Goal: Transaction & Acquisition: Purchase product/service

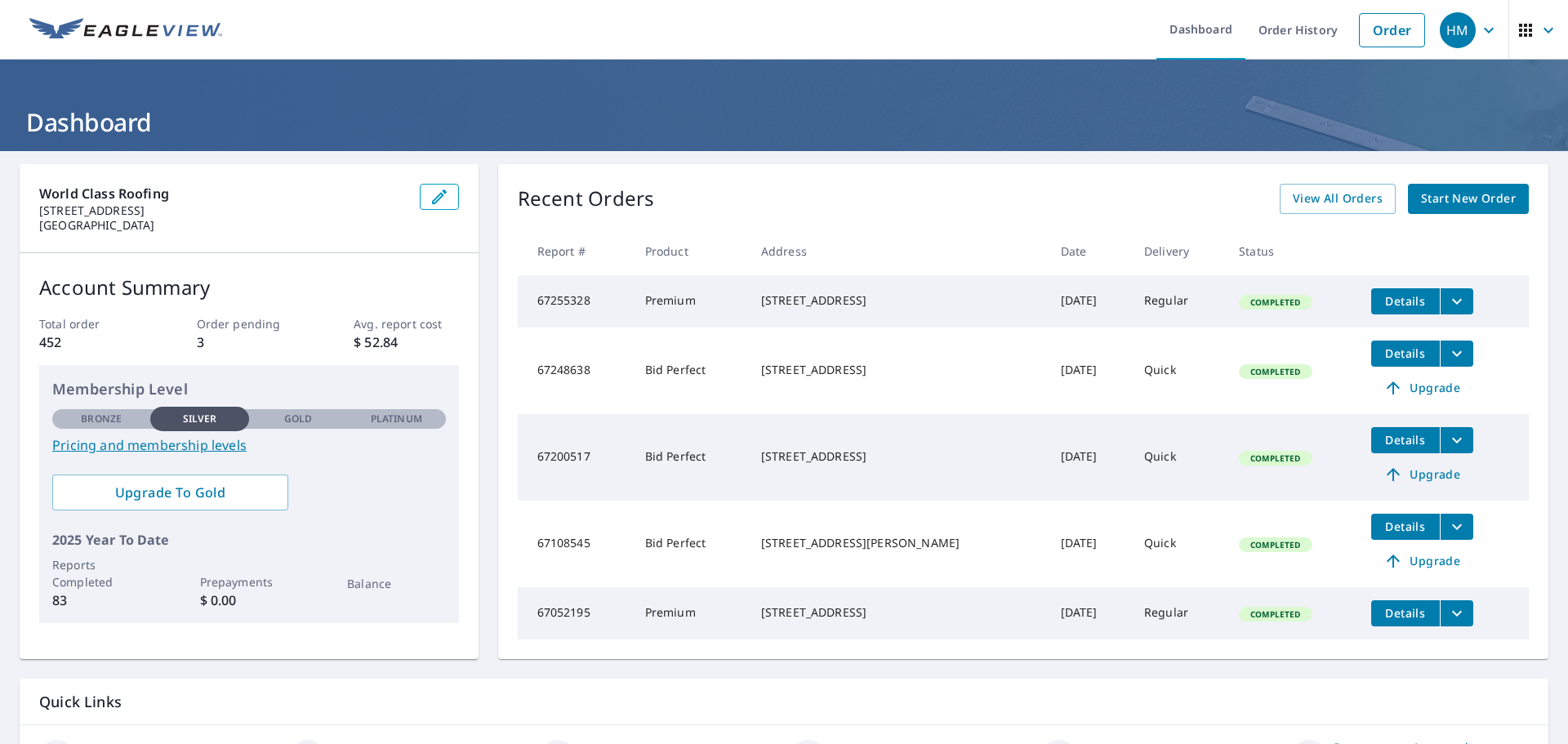
click at [1483, 195] on span "Start New Order" at bounding box center [1468, 199] width 94 height 21
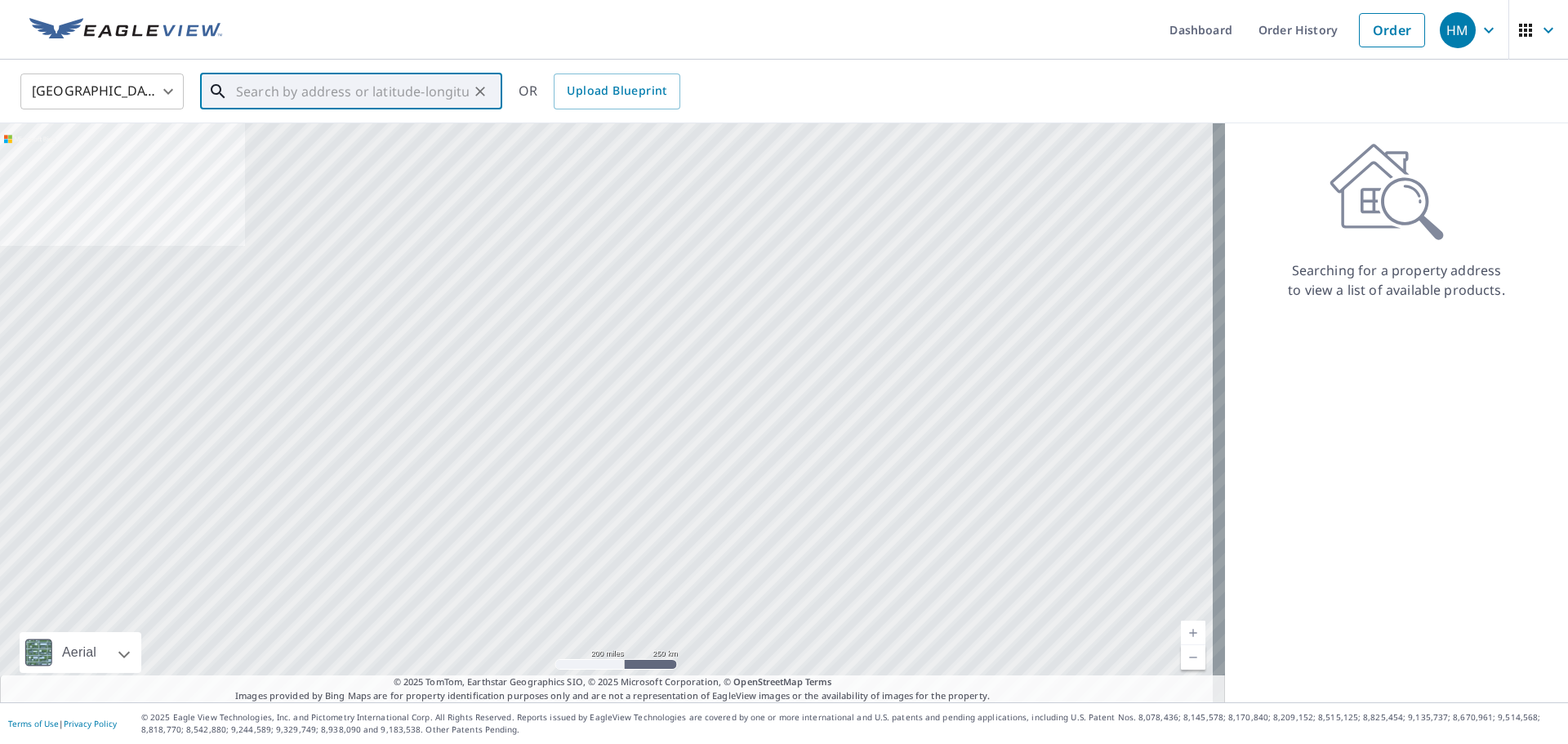
click at [249, 89] on input "text" at bounding box center [352, 91] width 233 height 46
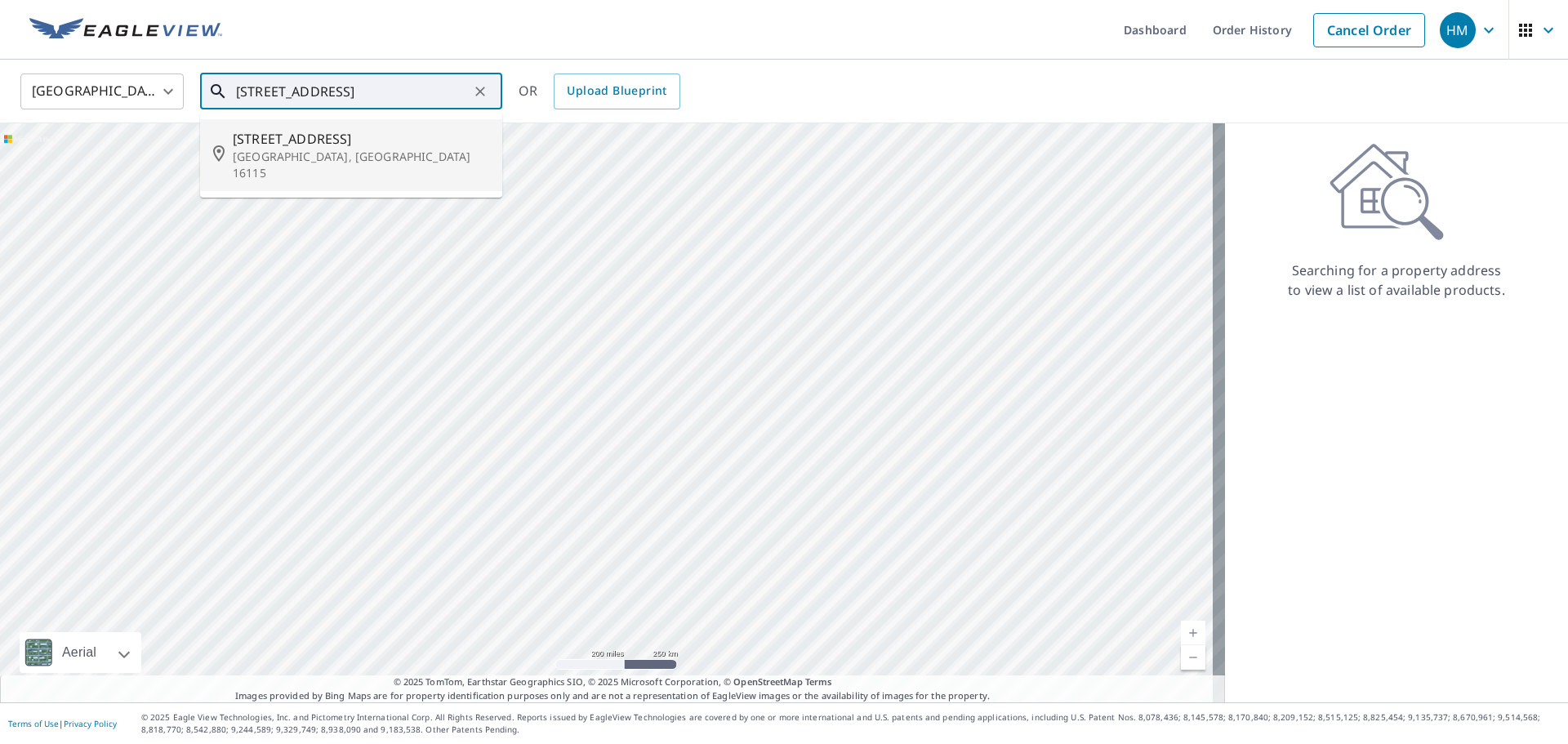
click at [274, 140] on span "[STREET_ADDRESS]" at bounding box center [361, 138] width 256 height 20
type input "[STREET_ADDRESS]"
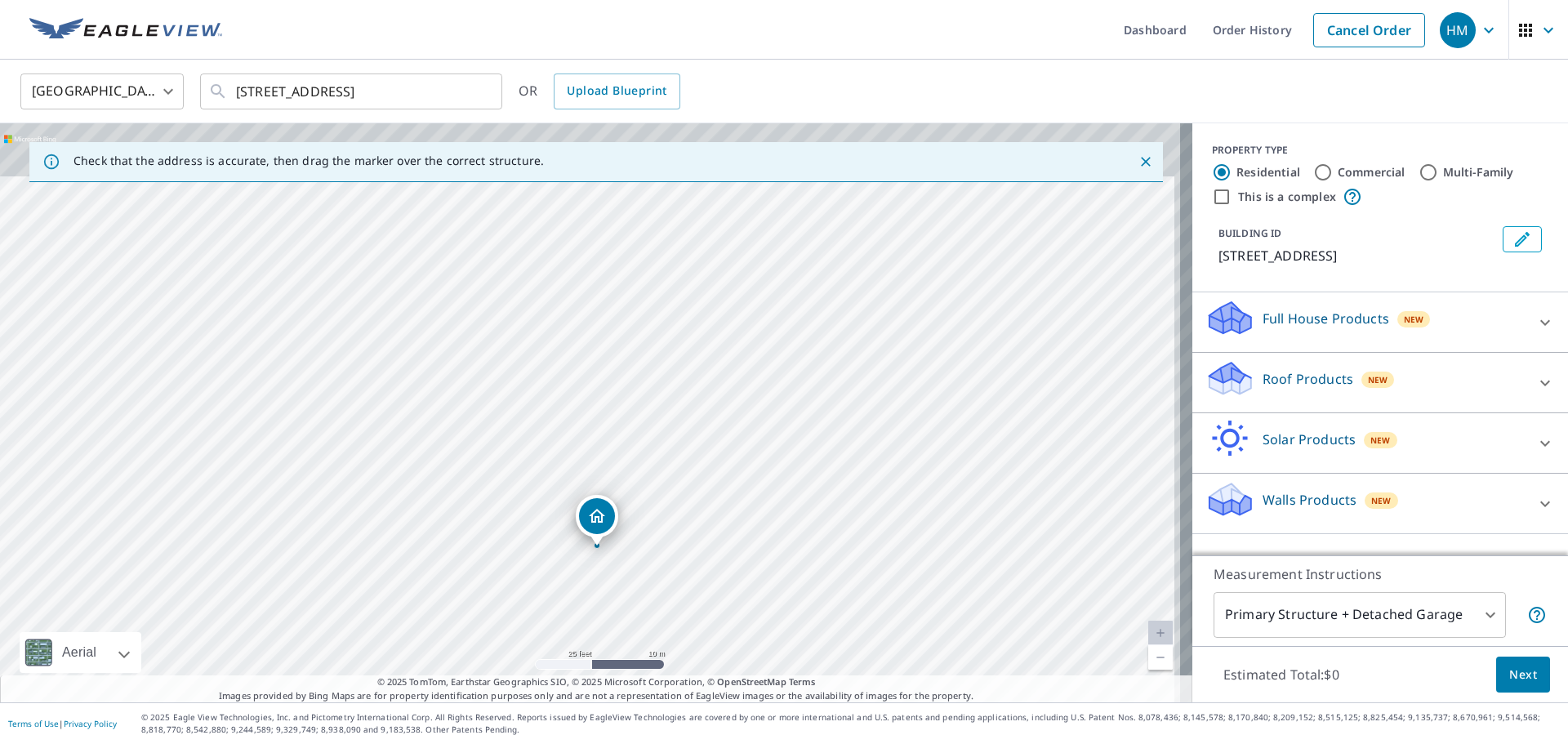
drag, startPoint x: 618, startPoint y: 441, endPoint x: 625, endPoint y: 577, distance: 136.2
click at [625, 577] on div "[STREET_ADDRESS]" at bounding box center [596, 412] width 1192 height 579
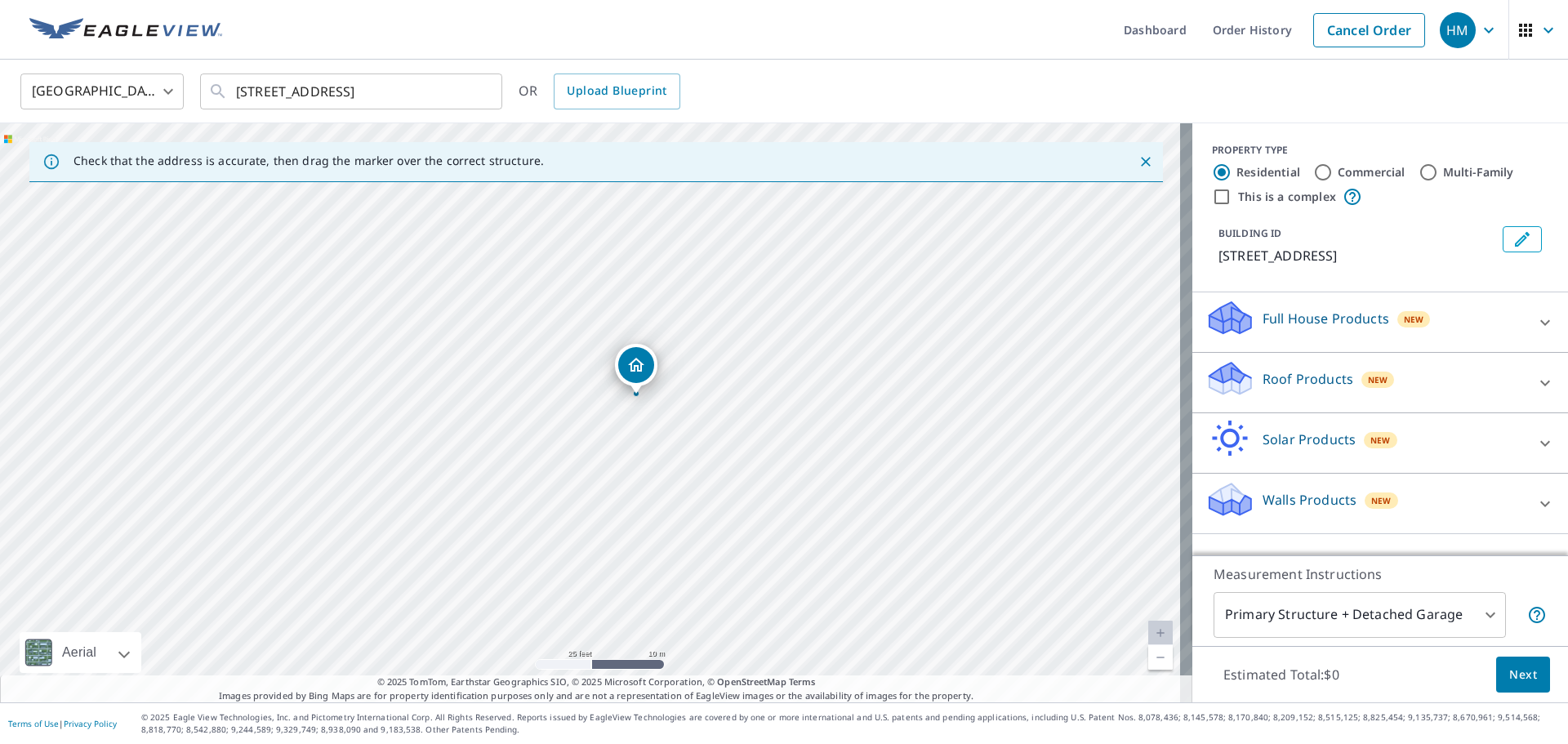
drag, startPoint x: 593, startPoint y: 512, endPoint x: 632, endPoint y: 361, distance: 156.0
click at [1535, 380] on icon at bounding box center [1545, 382] width 20 height 20
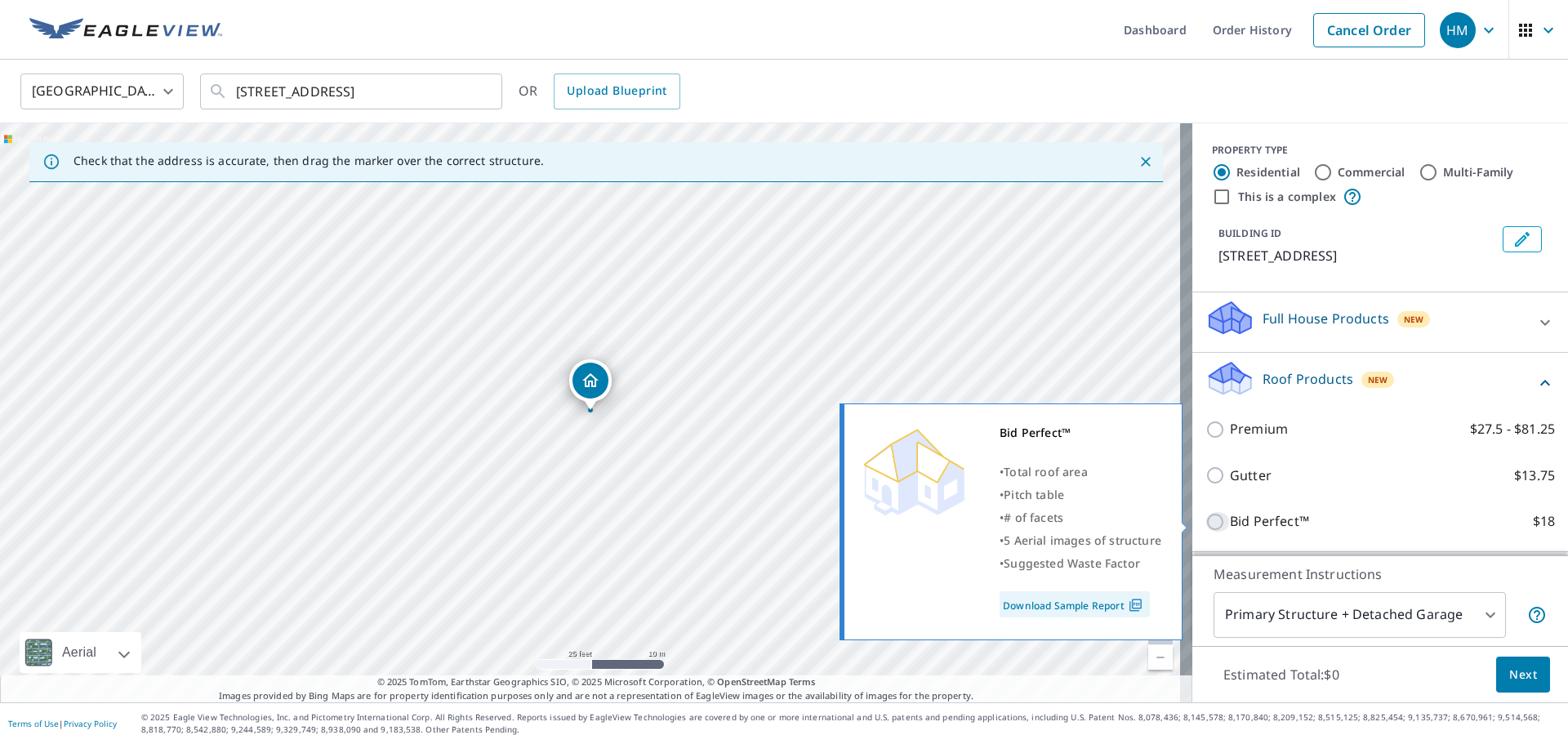
click at [1210, 524] on input "Bid Perfect™ $18" at bounding box center [1217, 522] width 24 height 20
checkbox input "true"
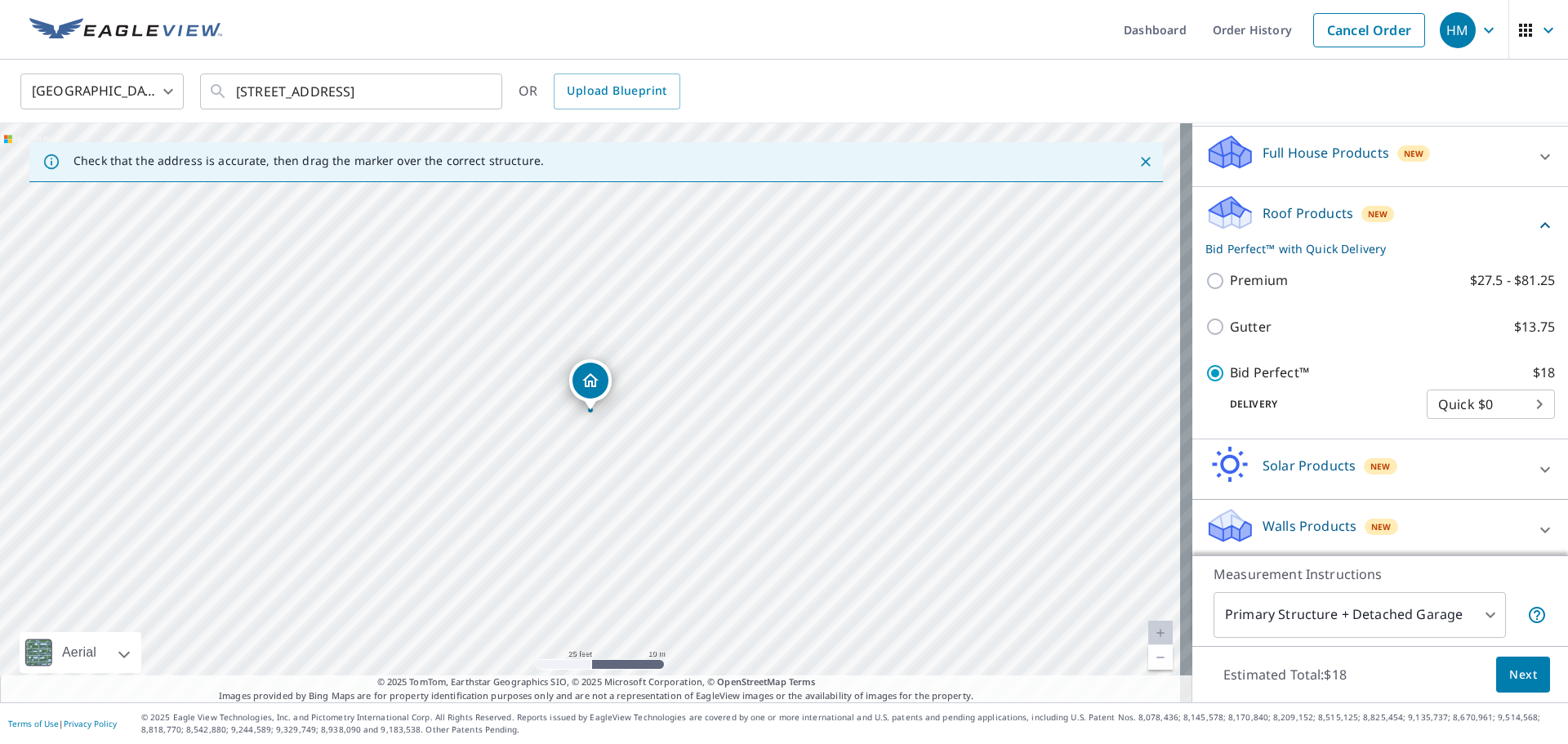
scroll to position [171, 0]
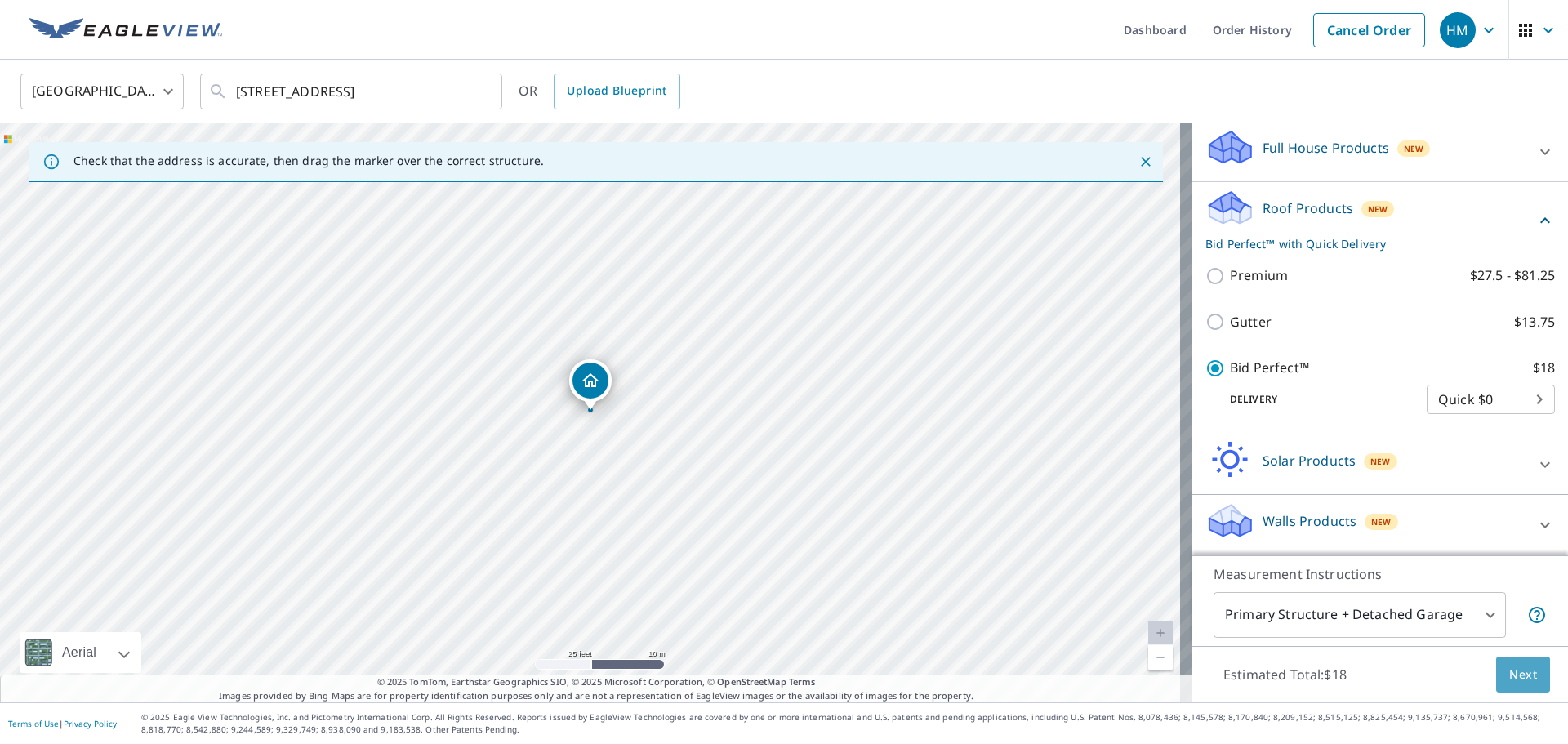
click at [1509, 680] on span "Next" at bounding box center [1523, 675] width 28 height 21
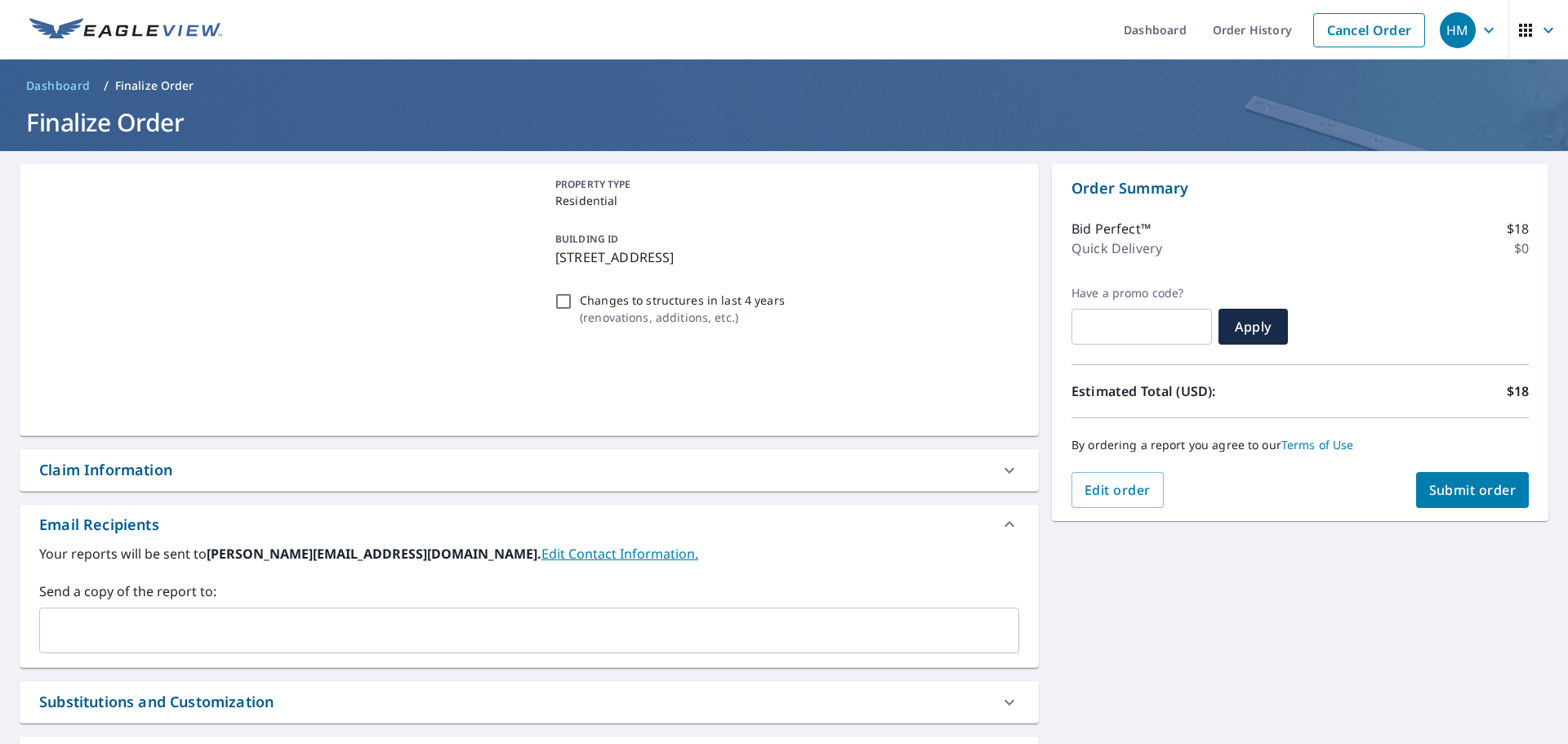
click at [223, 594] on label "Send a copy of the report to:" at bounding box center [529, 591] width 980 height 20
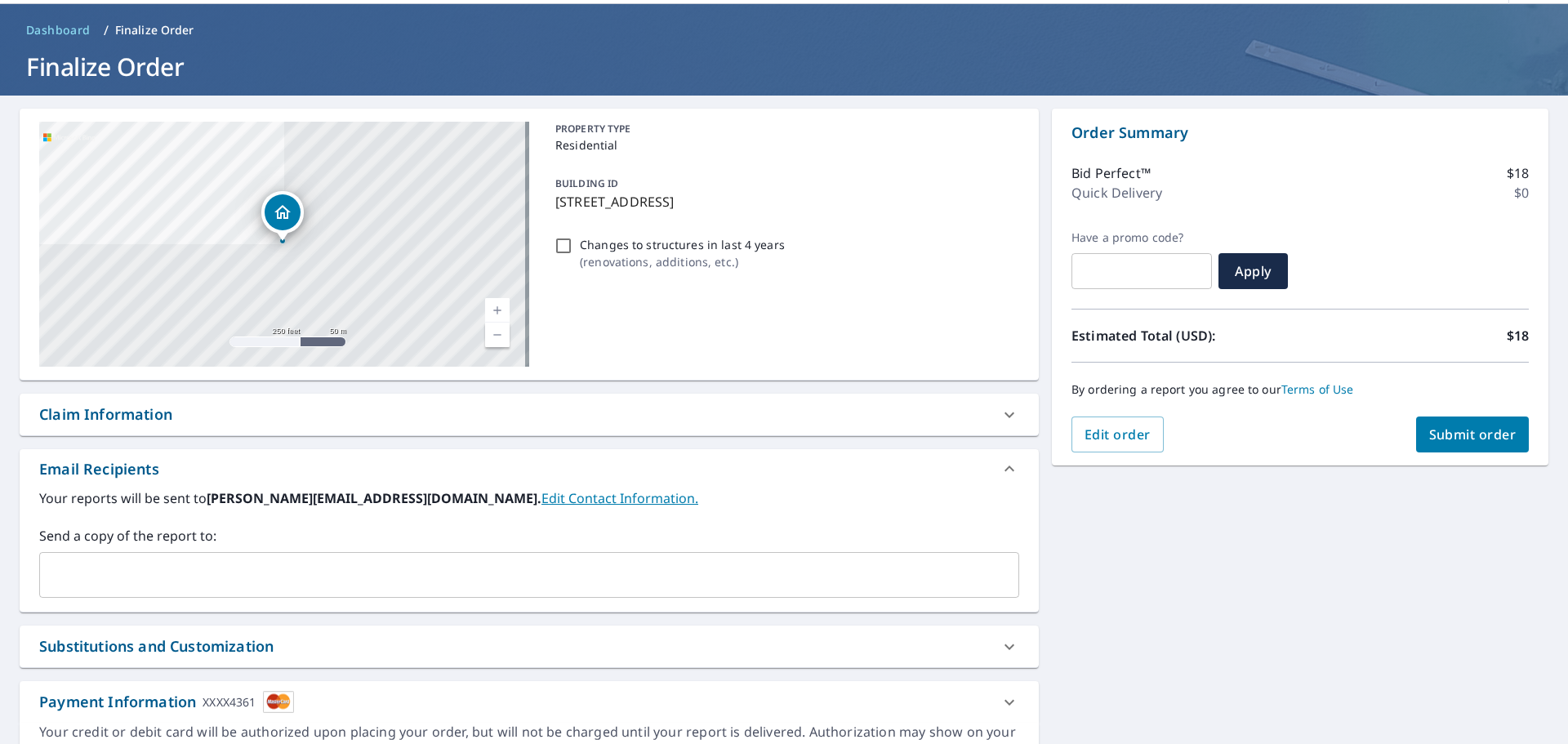
scroll to position [140, 0]
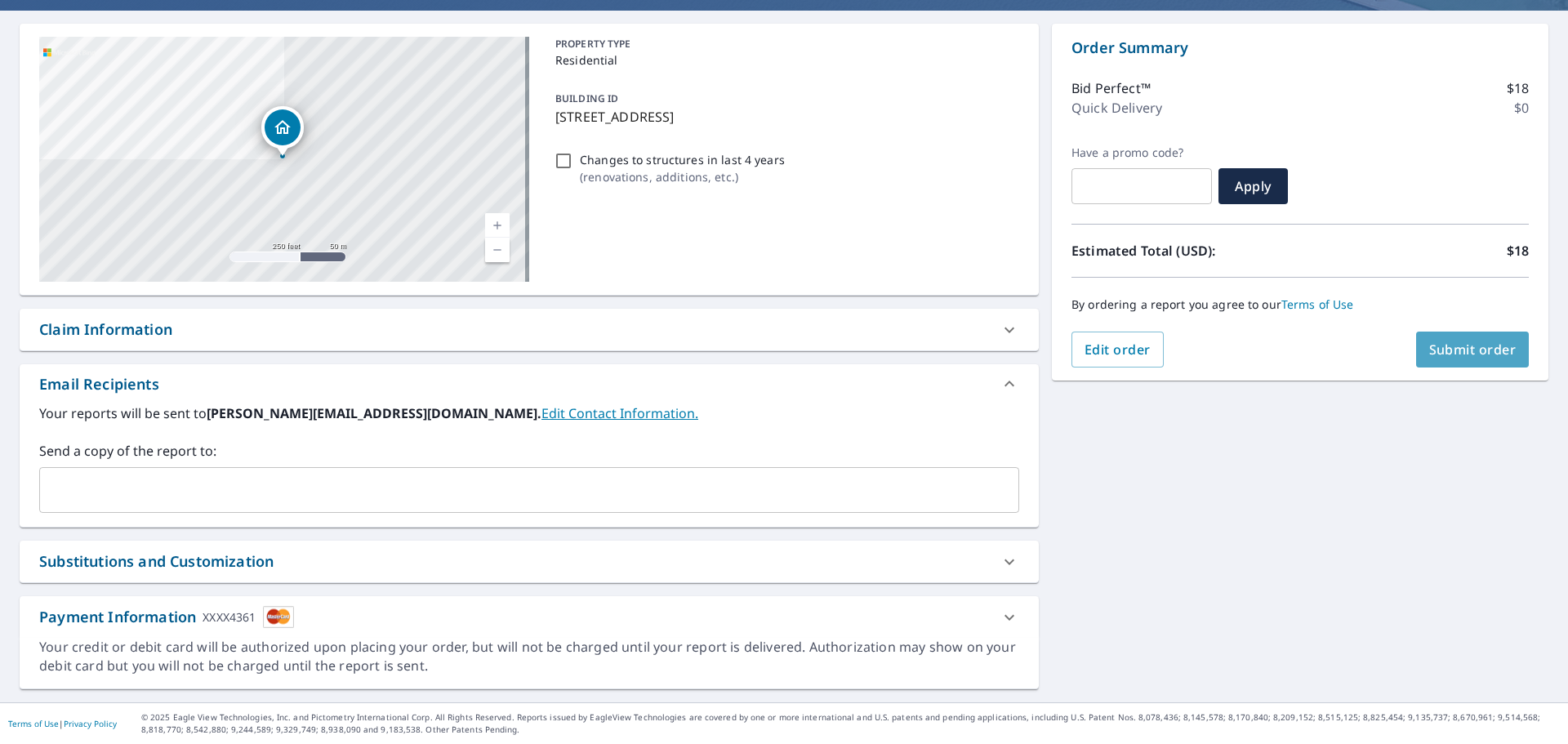
click at [1466, 349] on span "Submit order" at bounding box center [1472, 349] width 87 height 18
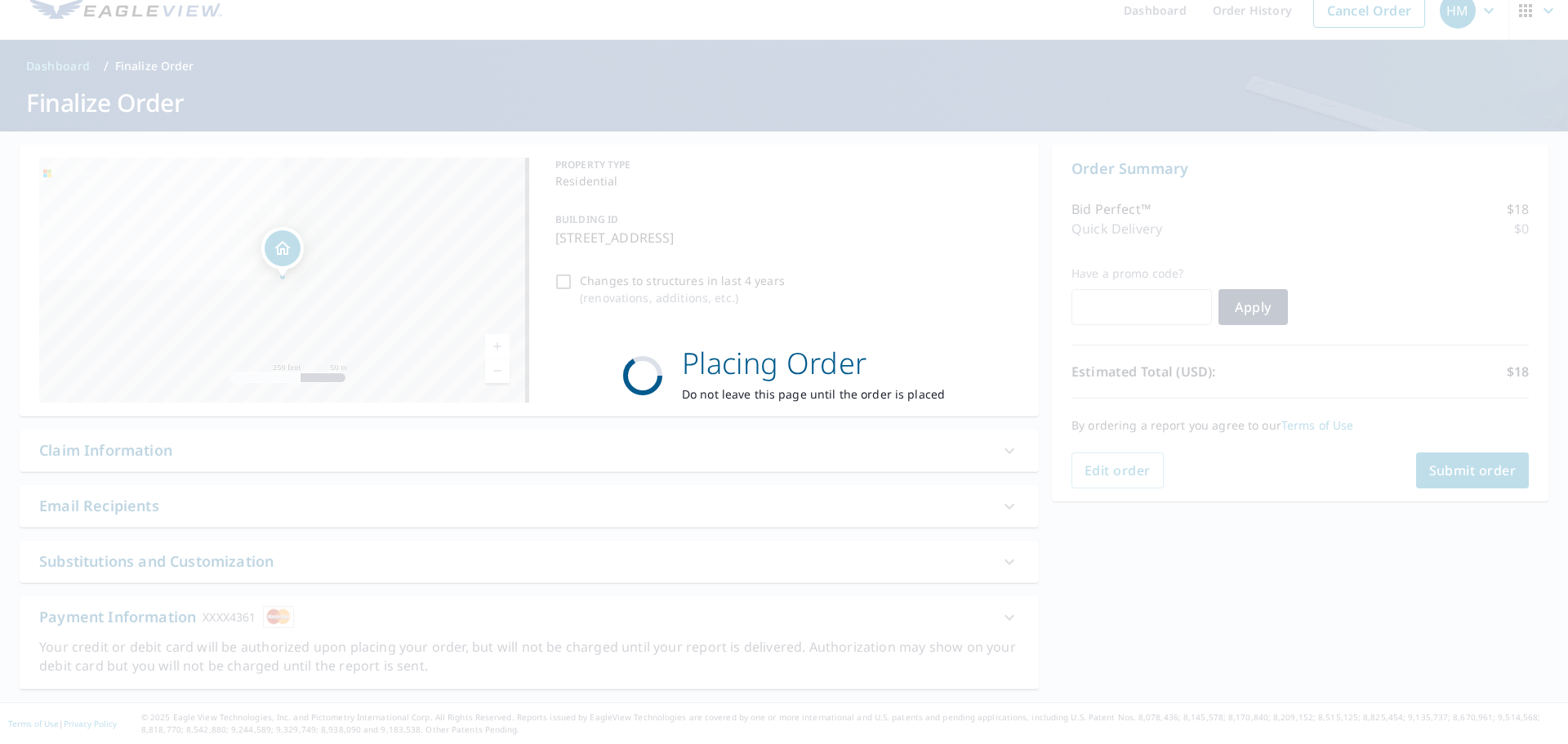
scroll to position [20, 0]
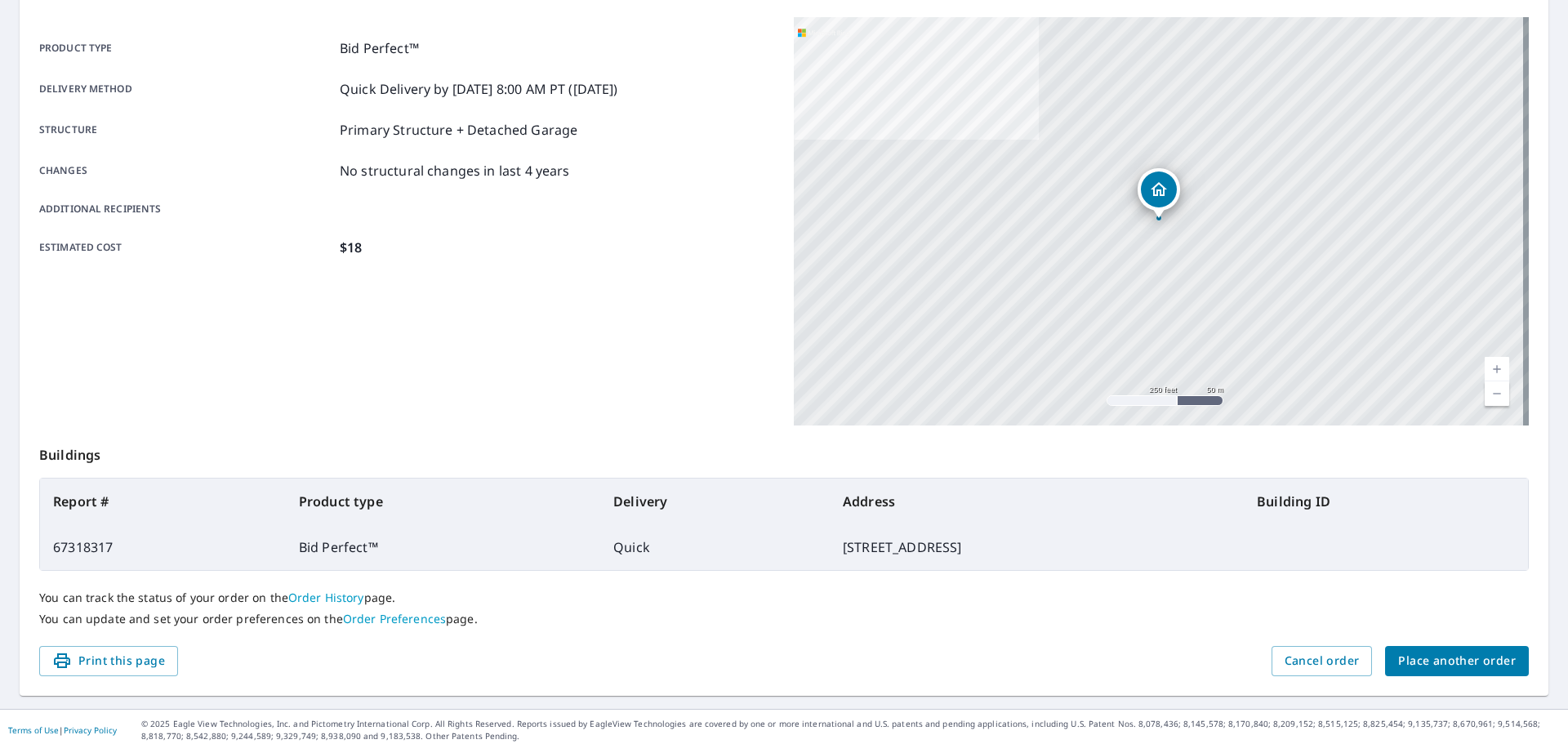
scroll to position [217, 0]
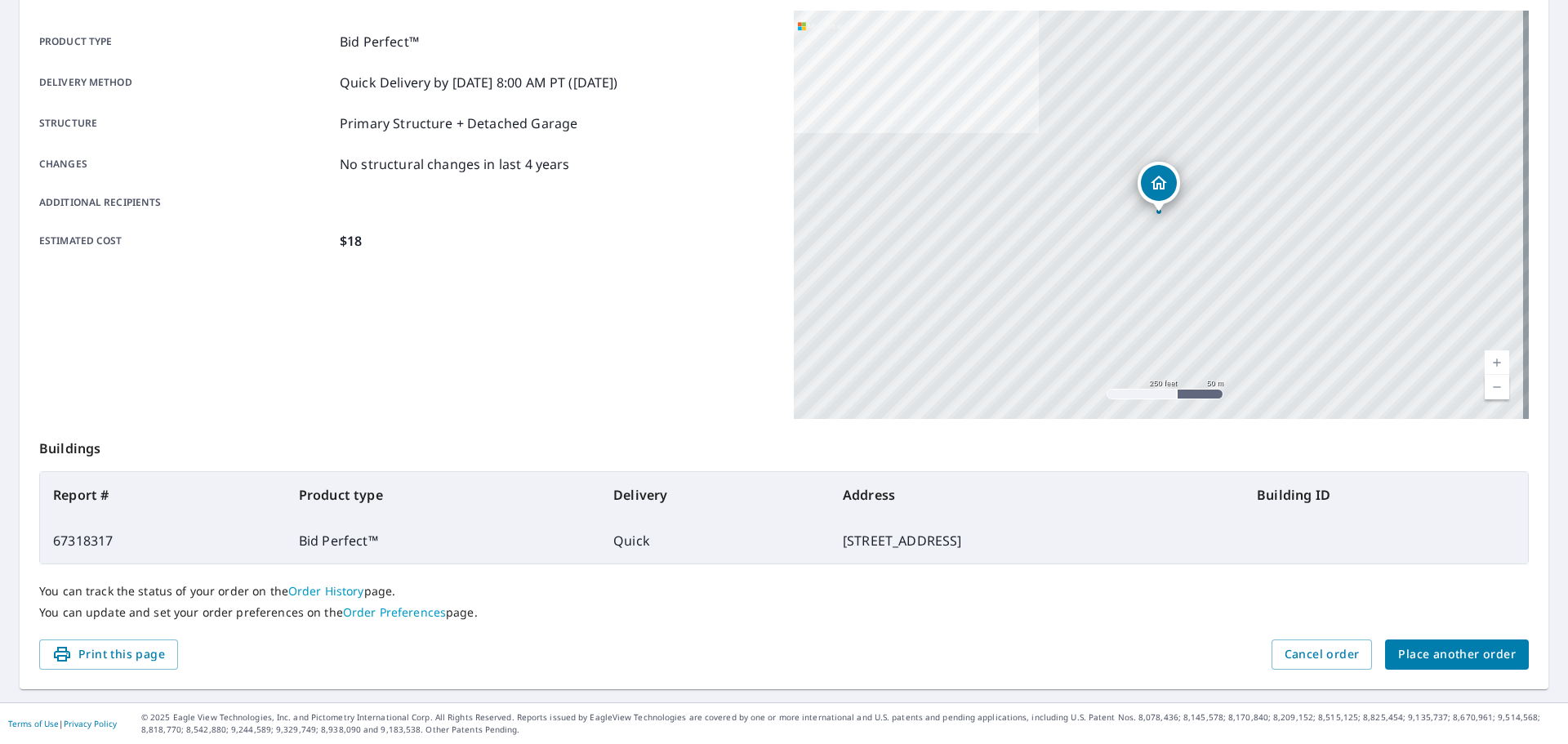
click at [1423, 660] on span "Place another order" at bounding box center [1457, 654] width 118 height 21
